Goal: Task Accomplishment & Management: Use online tool/utility

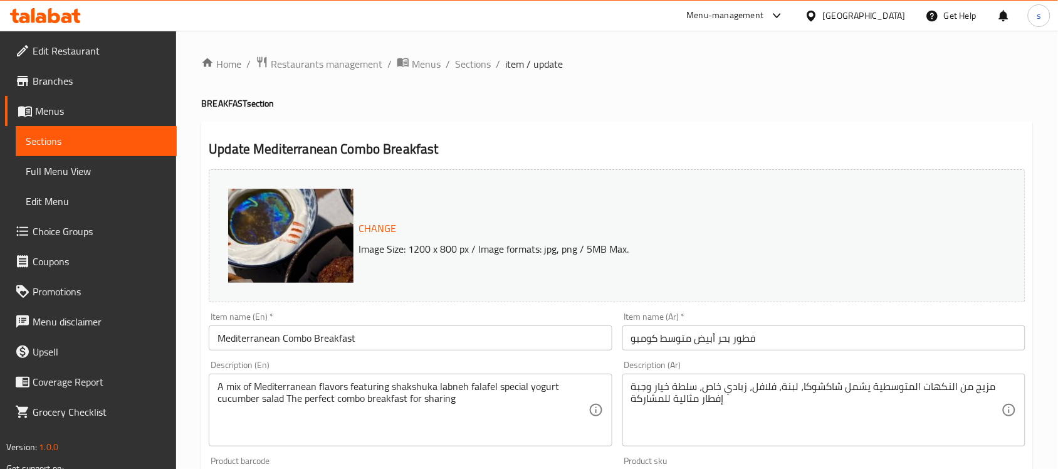
click at [785, 20] on icon at bounding box center [777, 15] width 15 height 15
click at [754, 133] on div "Restaurant-Management" at bounding box center [719, 139] width 98 height 14
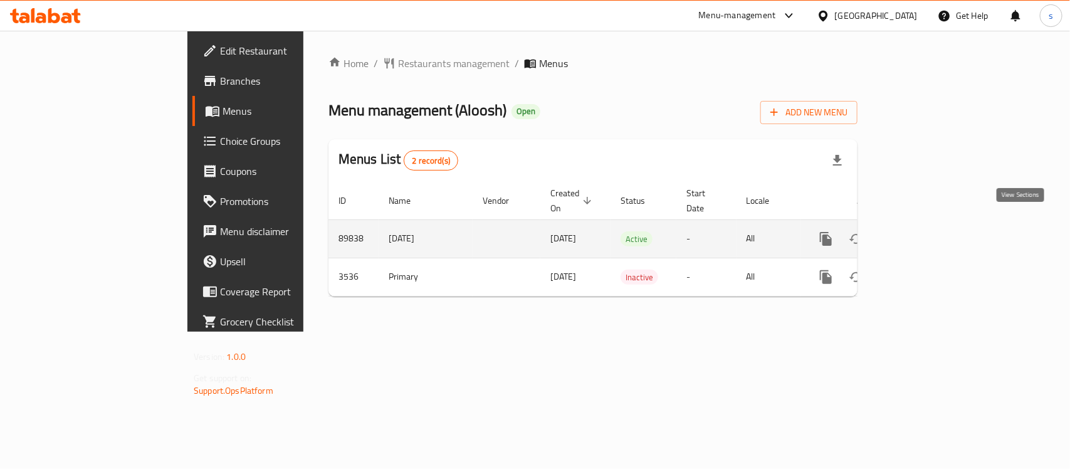
click at [924, 231] on icon "enhanced table" at bounding box center [916, 238] width 15 height 15
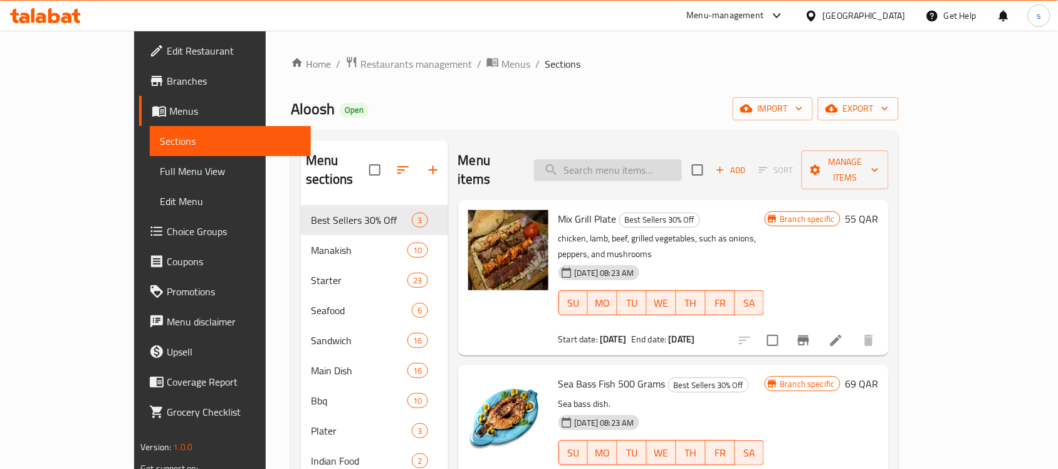
click at [628, 159] on input "search" at bounding box center [608, 170] width 148 height 22
paste input "Sea Bass Fish 500 Grams"
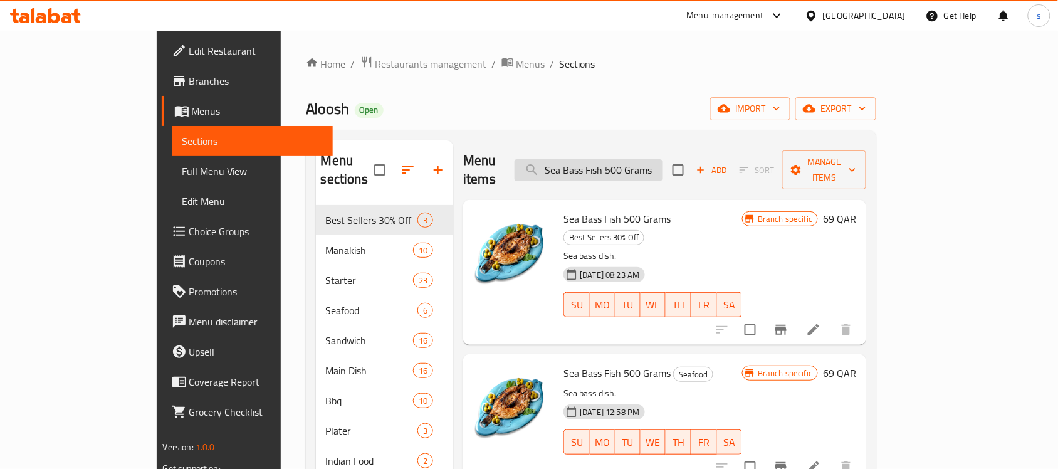
paste input "Sea Bass Fish 500 Grams"
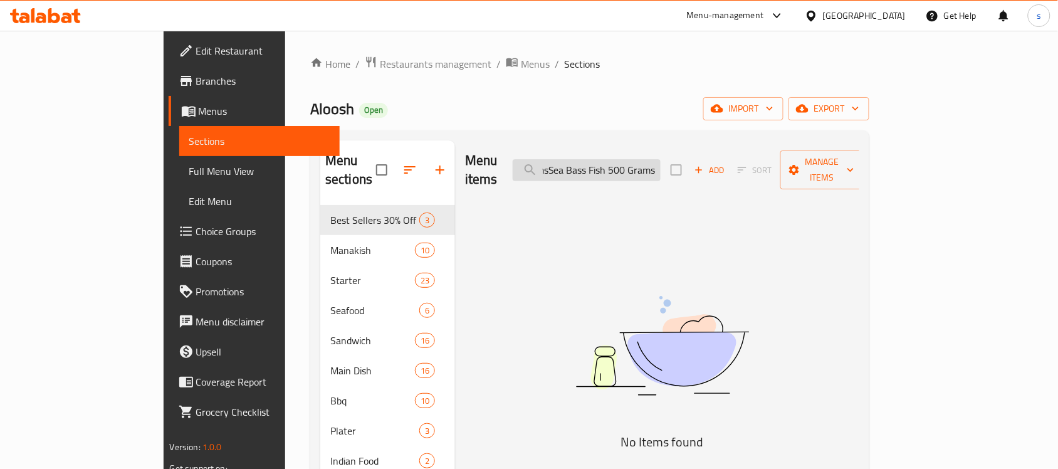
type input "Sea Bass Fish 500 GramsSea Bass Fish 500 Grams"
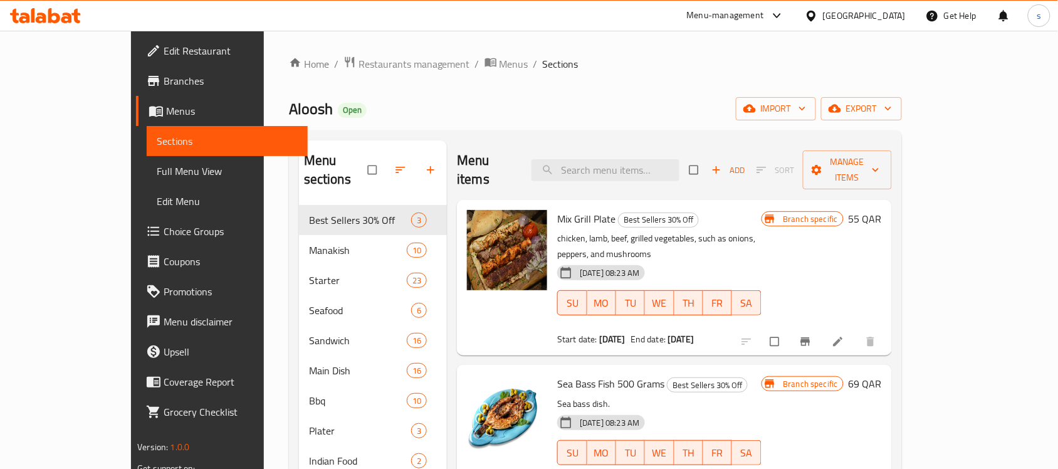
drag, startPoint x: 0, startPoint y: 0, endPoint x: 636, endPoint y: 179, distance: 661.0
click at [636, 179] on div "Menu items Add Sort Manage items" at bounding box center [674, 170] width 434 height 60
paste input "Sea Bass Fish 500 Grams"
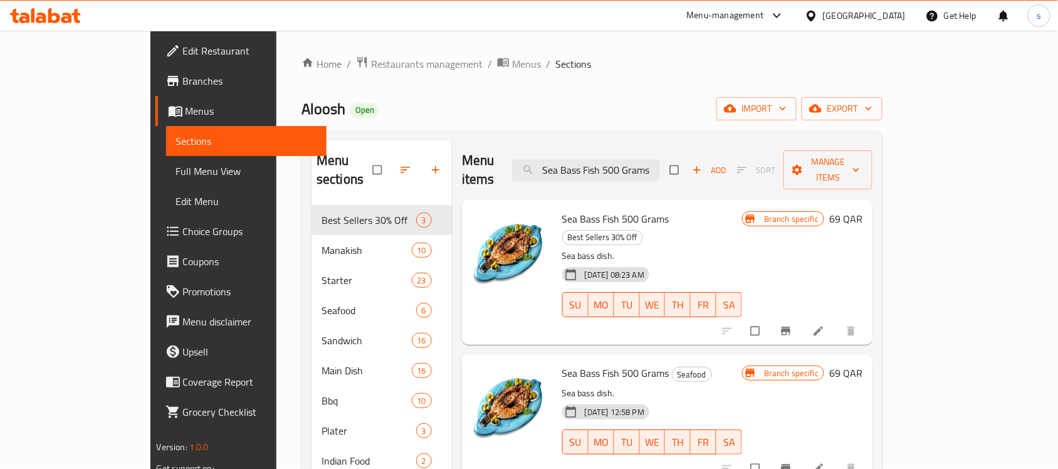
type input "Sea Bass Fish 500 Grams"
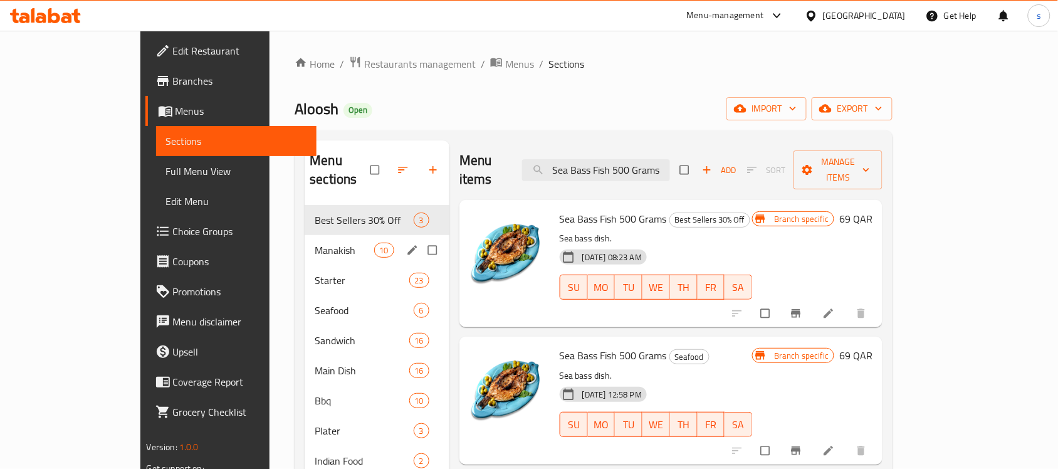
click at [305, 241] on div "Manakish 10" at bounding box center [377, 250] width 145 height 30
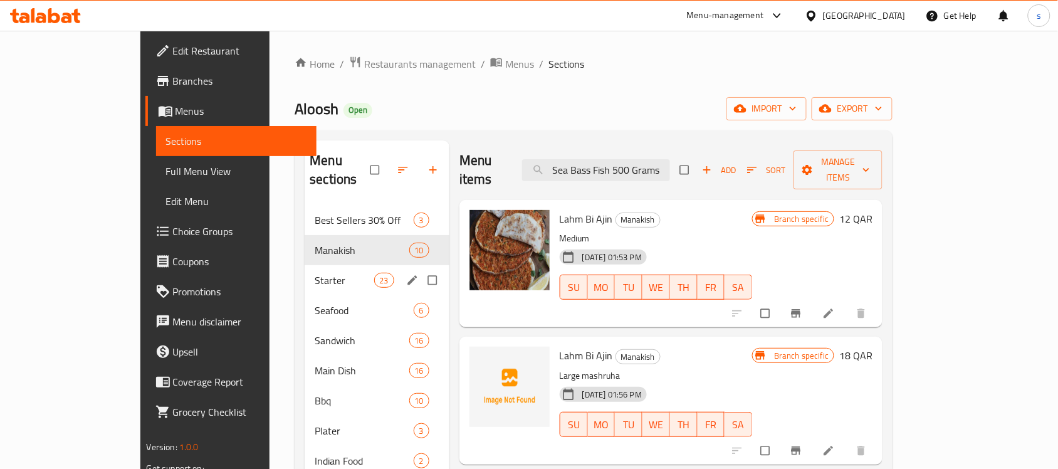
click at [315, 273] on span "Starter" at bounding box center [344, 280] width 59 height 15
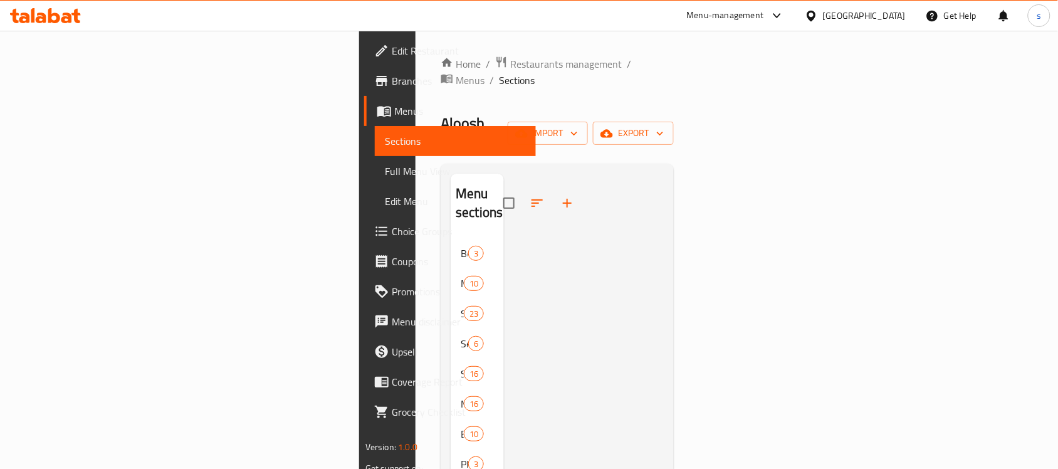
drag, startPoint x: 616, startPoint y: 148, endPoint x: 473, endPoint y: 171, distance: 144.2
click at [451, 268] on div "Manakish 10" at bounding box center [477, 283] width 53 height 30
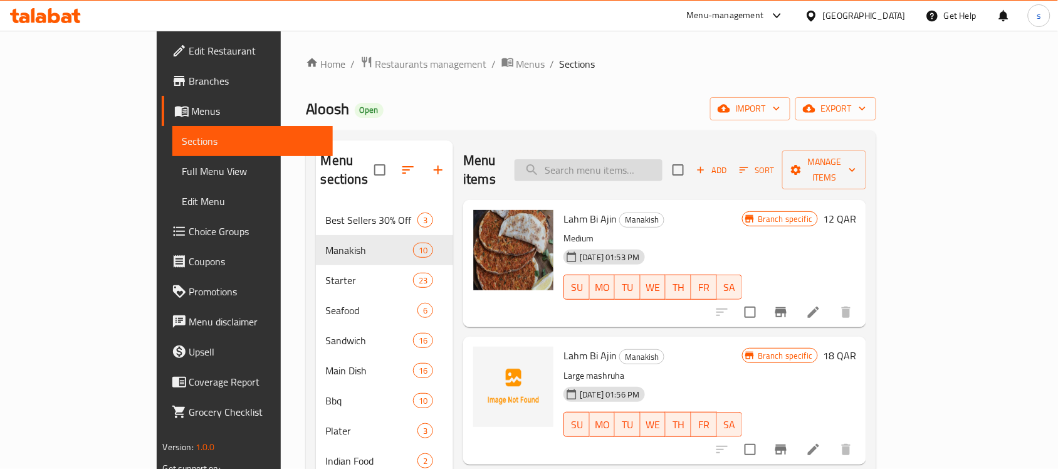
click at [624, 159] on input "search" at bounding box center [589, 170] width 148 height 22
paste input "Sea Bass Fish 500 Grams"
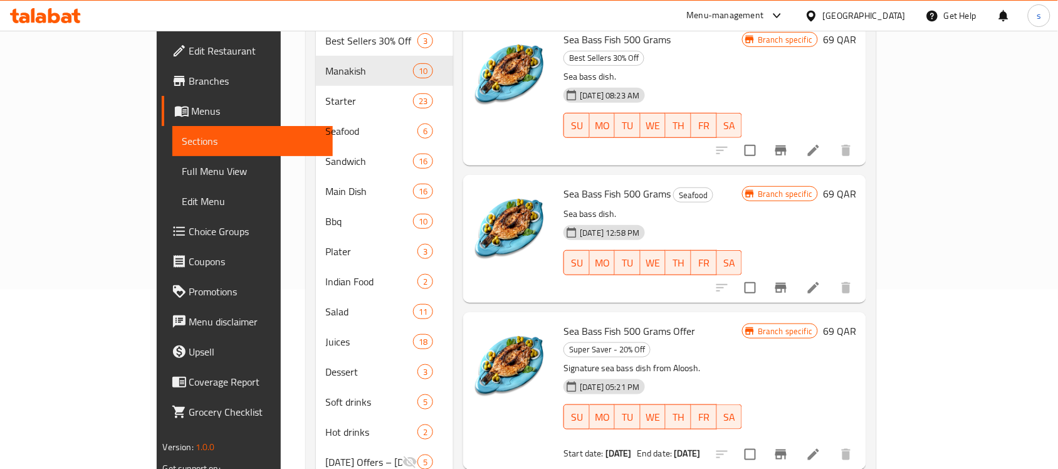
scroll to position [142, 0]
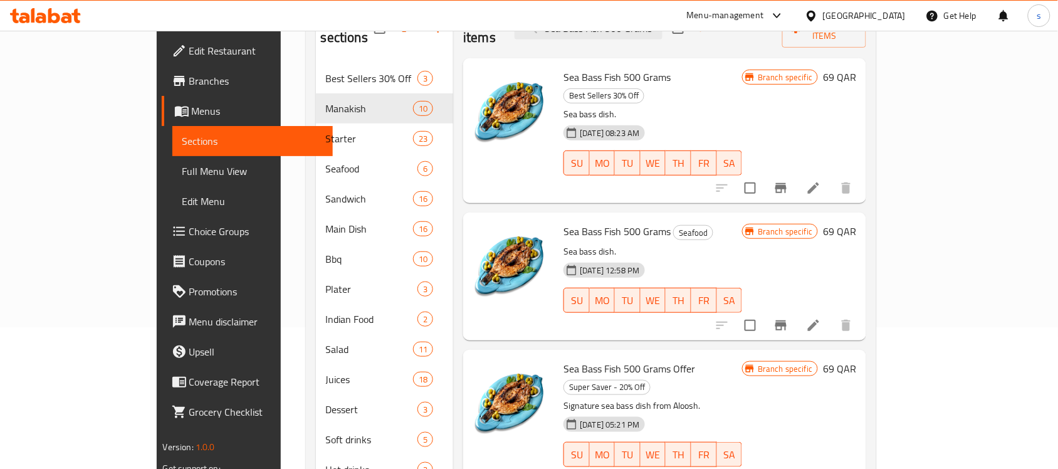
type input "Sea Bass Fish 500 Grams"
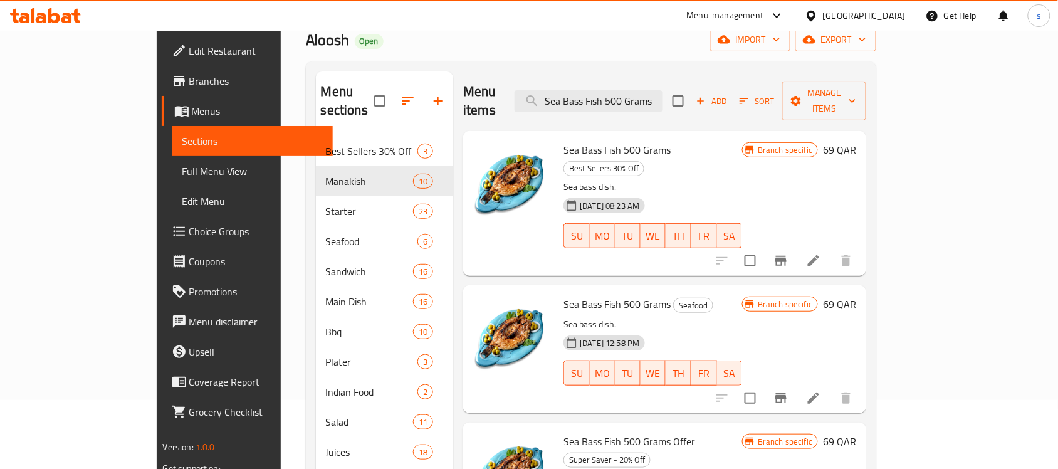
scroll to position [0, 0]
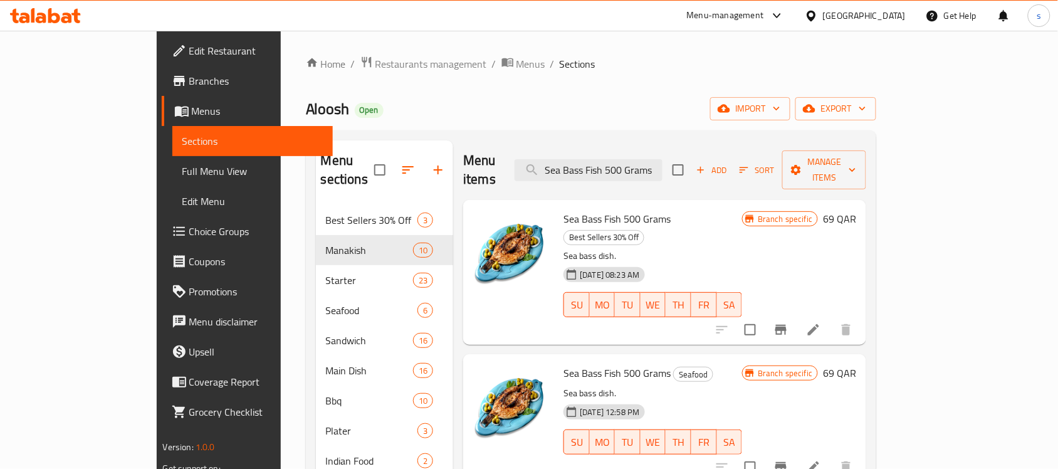
drag, startPoint x: 553, startPoint y: 185, endPoint x: 511, endPoint y: 207, distance: 47.4
click at [511, 210] on img at bounding box center [513, 250] width 80 height 80
click at [575, 209] on span "Sea Bass Fish 500 Grams" at bounding box center [617, 218] width 107 height 19
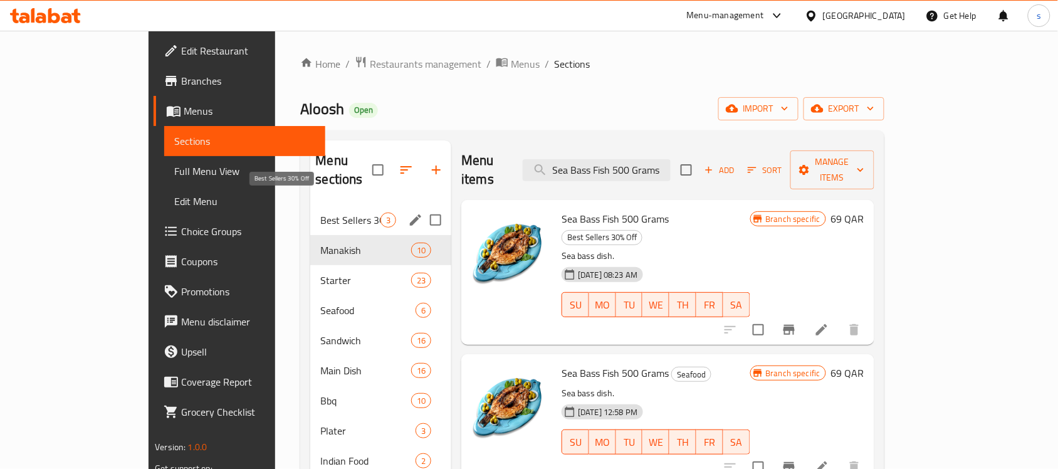
click at [320, 212] on span "Best Sellers 30% Off" at bounding box center [350, 219] width 60 height 15
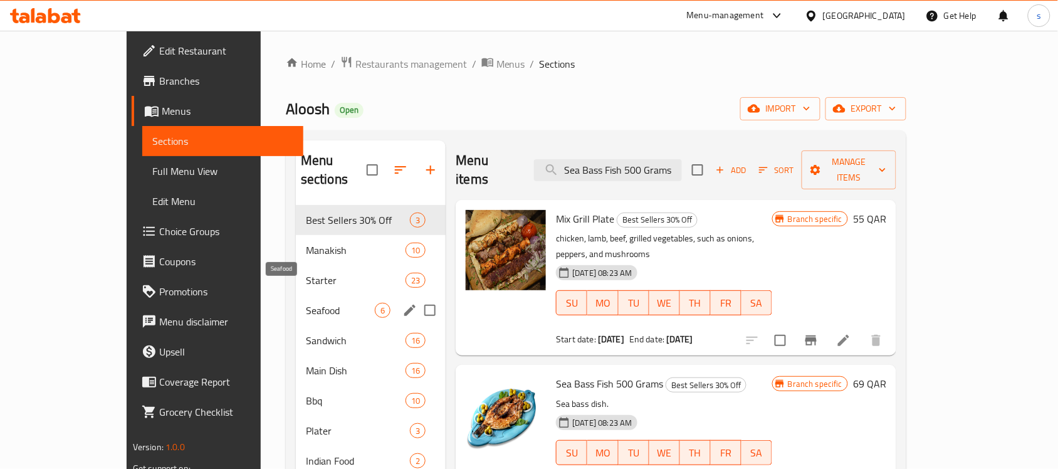
click at [306, 303] on span "Seafood" at bounding box center [340, 310] width 69 height 15
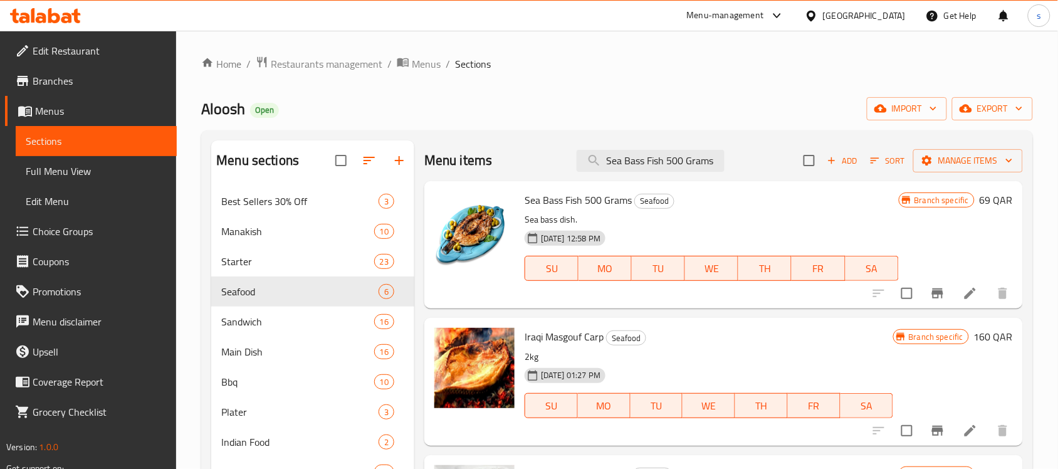
click at [584, 63] on ol "Home / Restaurants management / Menus / Sections" at bounding box center [617, 64] width 832 height 16
click at [965, 288] on icon at bounding box center [970, 293] width 15 height 15
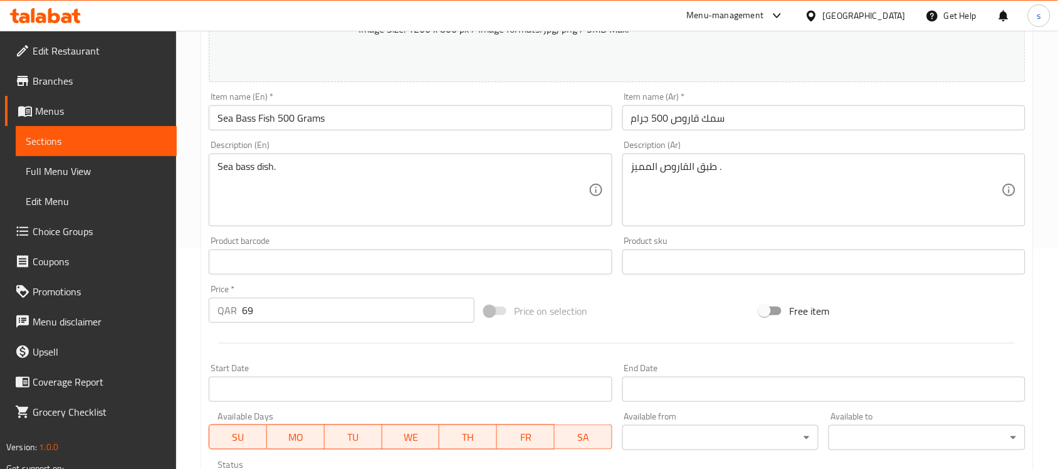
scroll to position [235, 0]
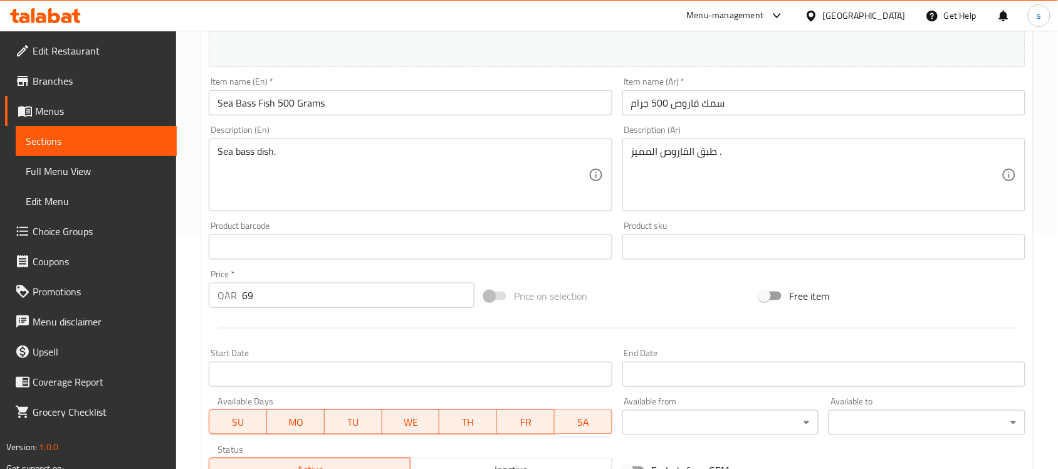
click at [45, 143] on span "Sections" at bounding box center [96, 141] width 141 height 15
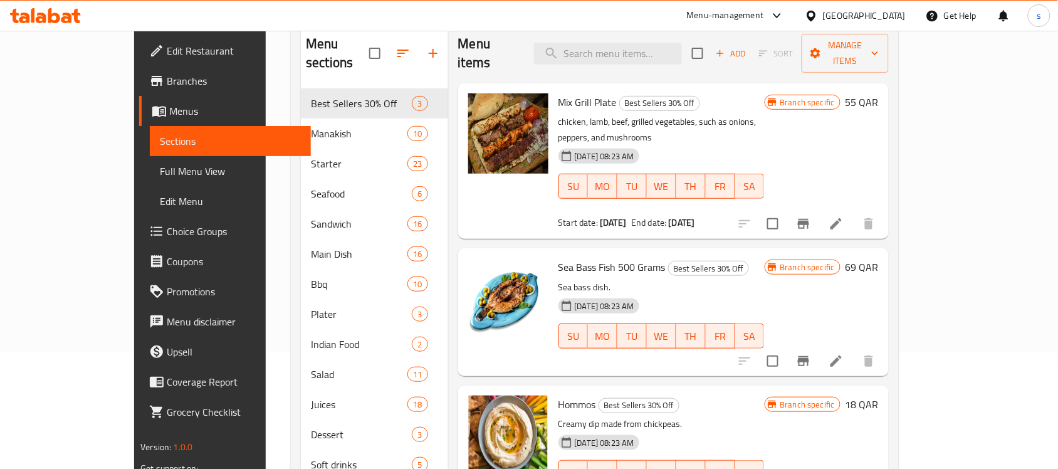
scroll to position [19, 0]
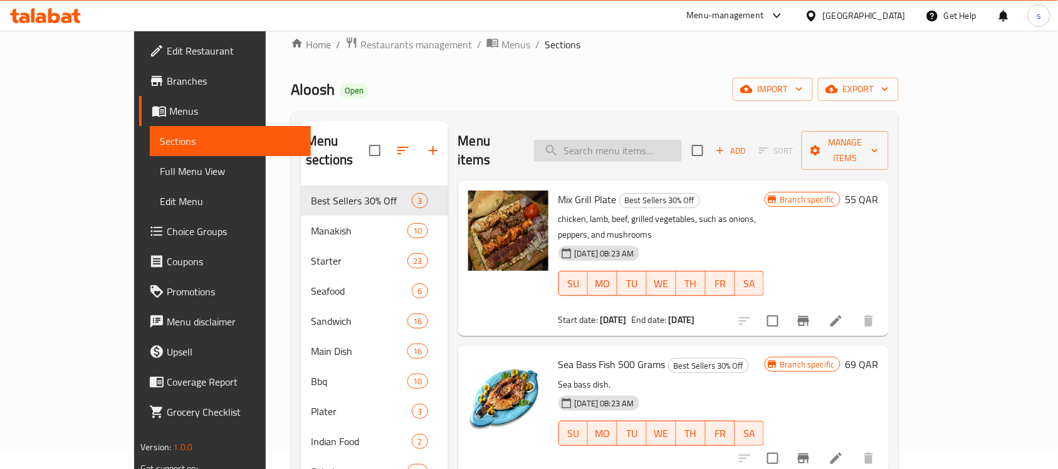
click at [625, 146] on input "search" at bounding box center [608, 151] width 148 height 22
paste input "Sea Bass Fish 500 Grams"
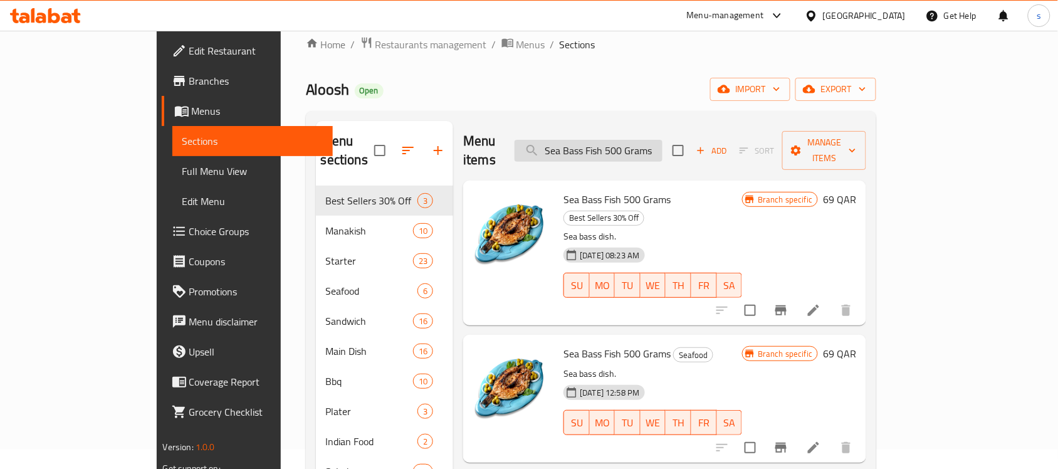
type input "Sea Bass Fish 500 Grams"
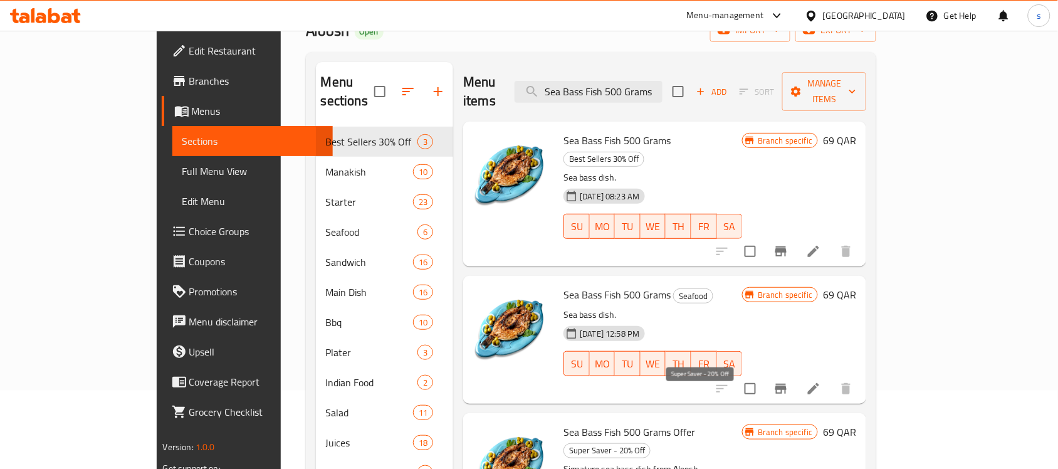
scroll to position [157, 0]
